Goal: Transaction & Acquisition: Obtain resource

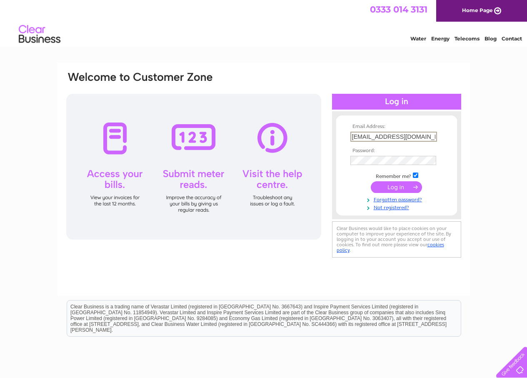
click at [432, 132] on input "[EMAIL_ADDRESS][DOMAIN_NAME]" at bounding box center [394, 137] width 87 height 10
type input "[EMAIL_ADDRESS][DOMAIN_NAME]"
click at [401, 185] on input "submit" at bounding box center [396, 186] width 51 height 12
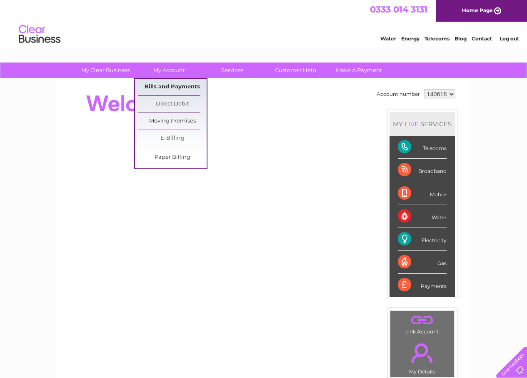
click at [175, 86] on link "Bills and Payments" at bounding box center [172, 87] width 69 height 17
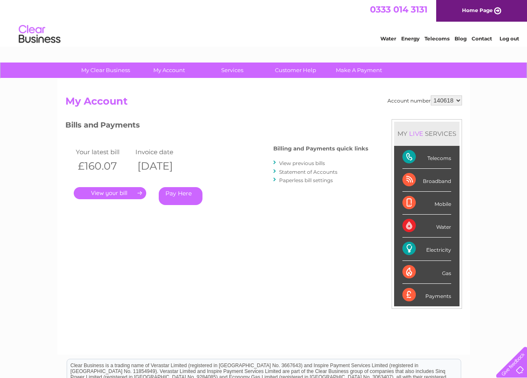
click at [108, 195] on link "." at bounding box center [110, 193] width 73 height 12
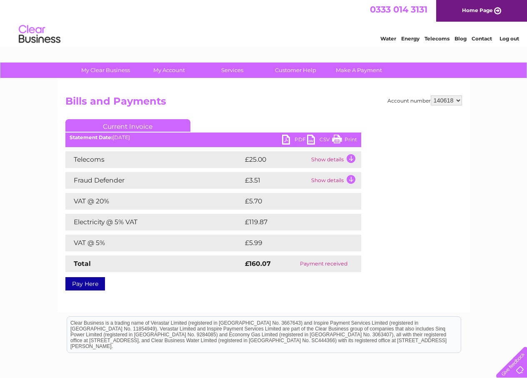
click at [293, 137] on link "PDF" at bounding box center [294, 141] width 25 height 12
